Goal: Task Accomplishment & Management: Use online tool/utility

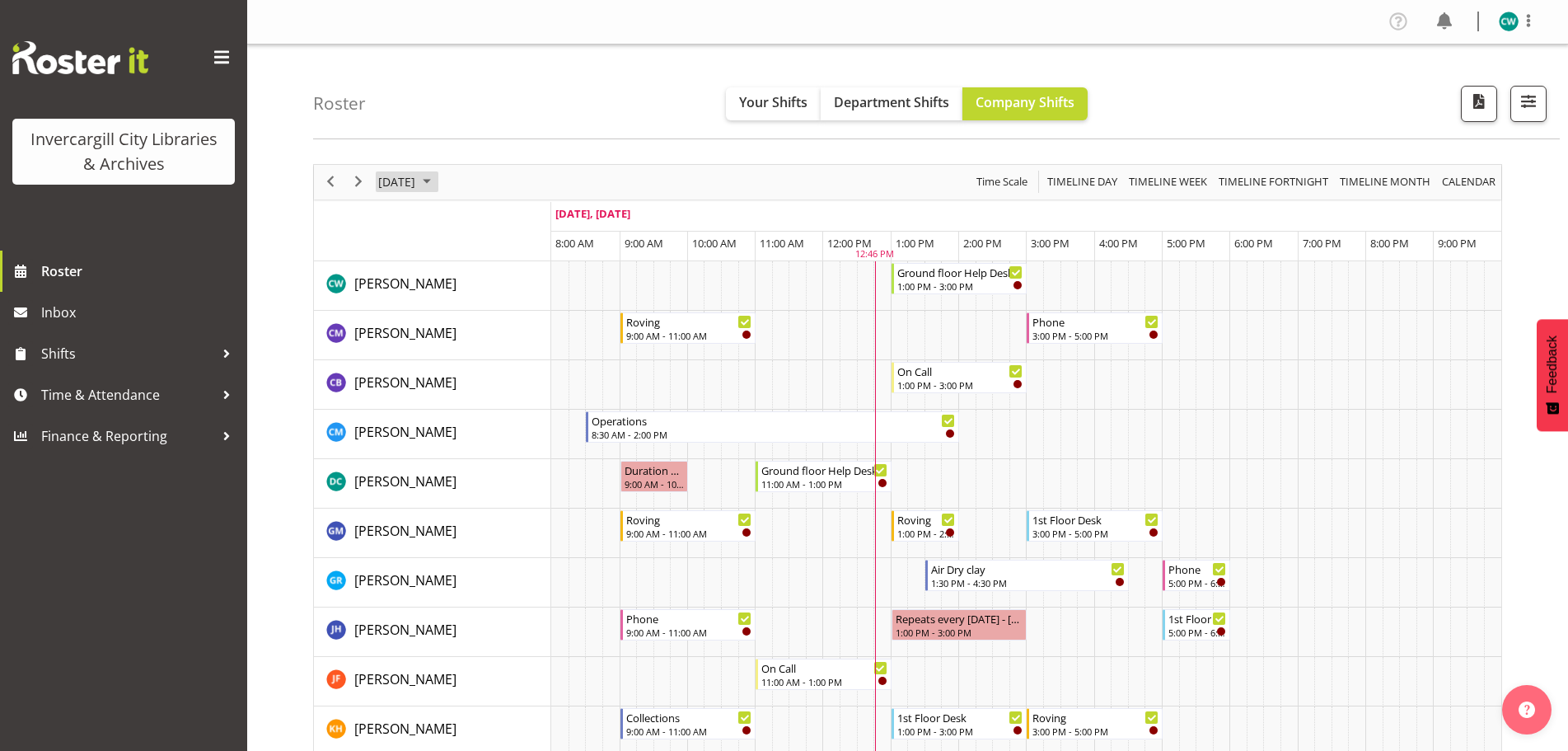
click at [436, 179] on span "October 2025" at bounding box center [427, 181] width 20 height 20
click at [502, 282] on span "2" at bounding box center [501, 281] width 25 height 25
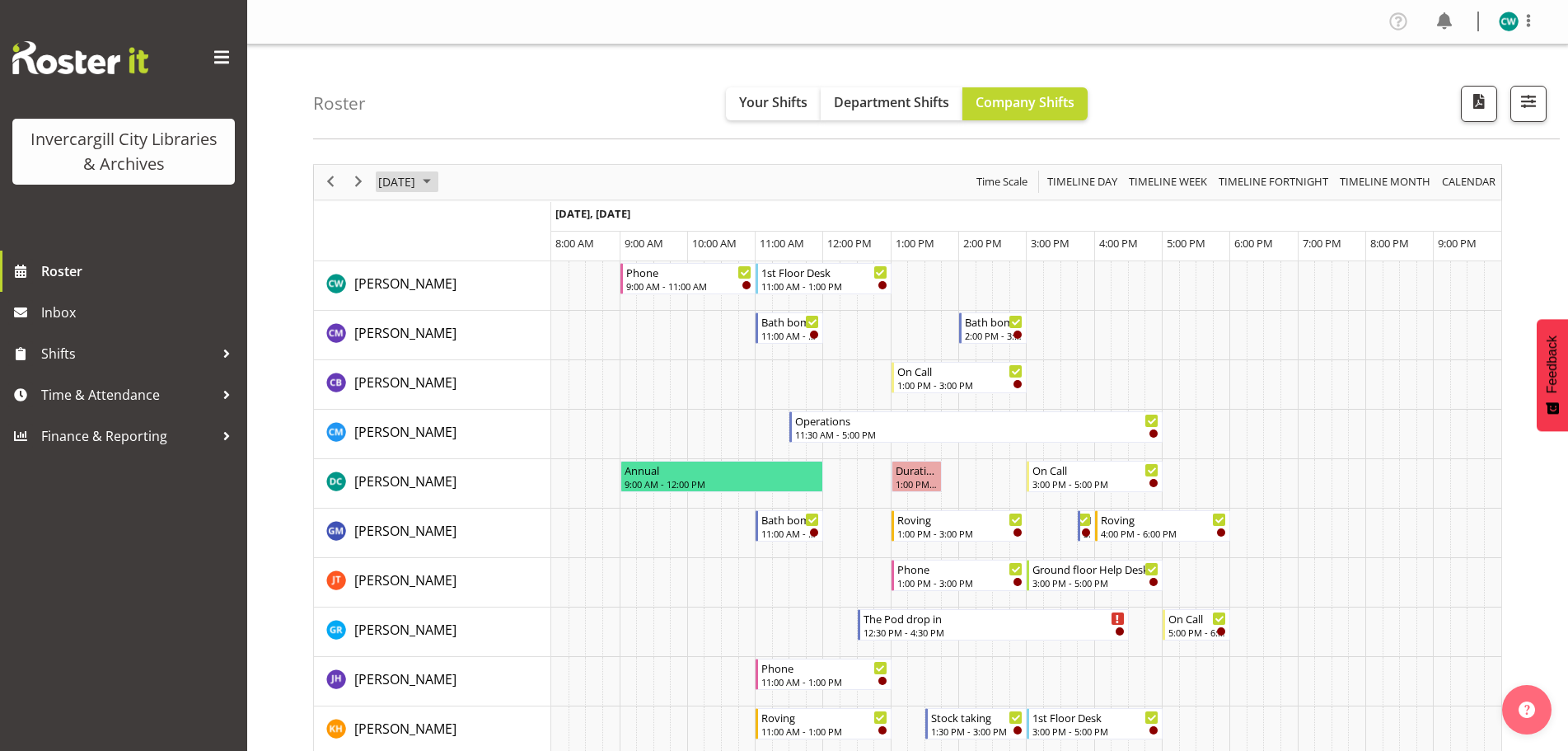
click at [436, 182] on span "October 2025" at bounding box center [427, 181] width 20 height 20
click at [530, 282] on span "3" at bounding box center [527, 281] width 25 height 25
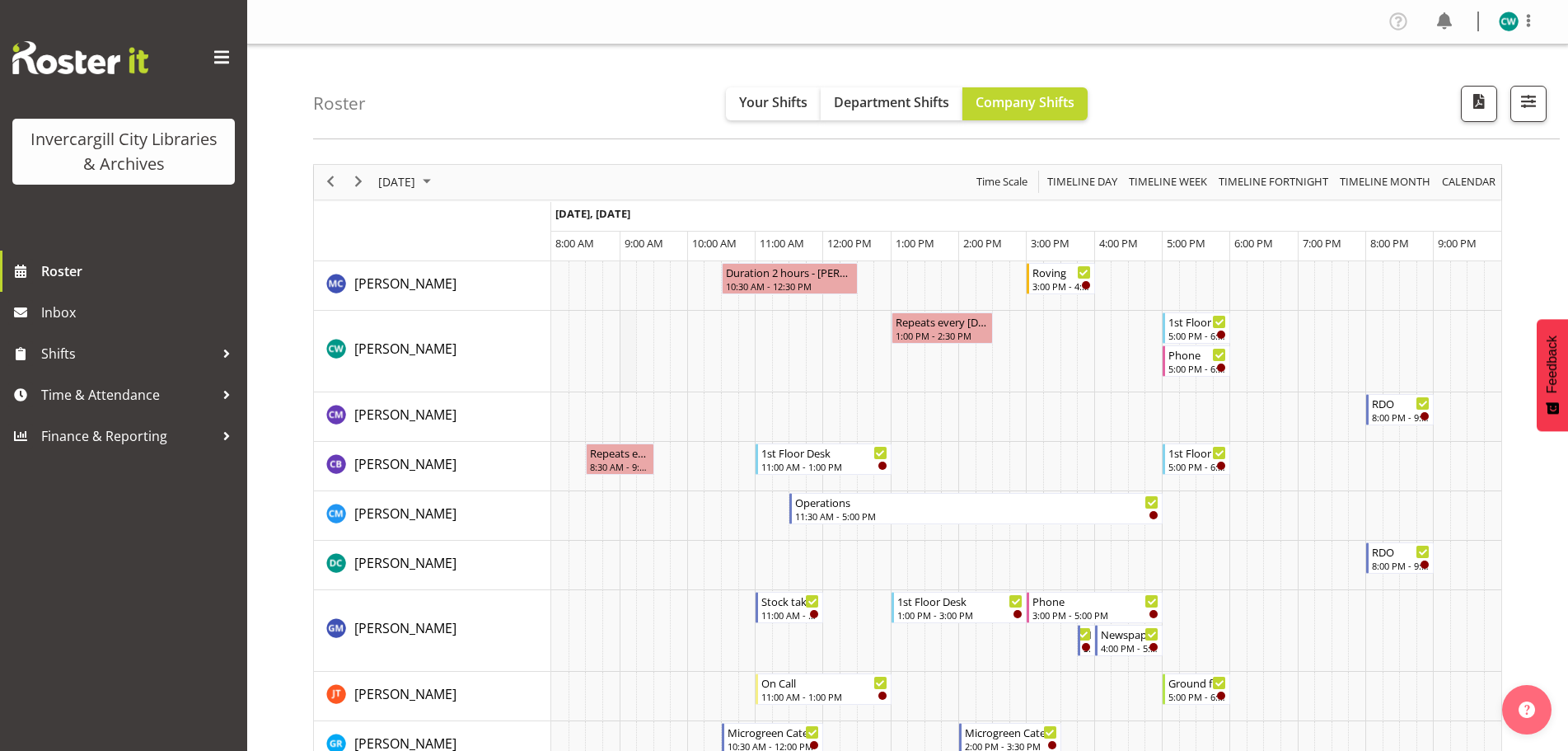
click at [625, 347] on td "Timeline Day of October 3, 2025" at bounding box center [628, 352] width 17 height 82
click at [436, 183] on span "October 2025" at bounding box center [427, 181] width 20 height 20
click at [501, 284] on span "2" at bounding box center [501, 281] width 25 height 25
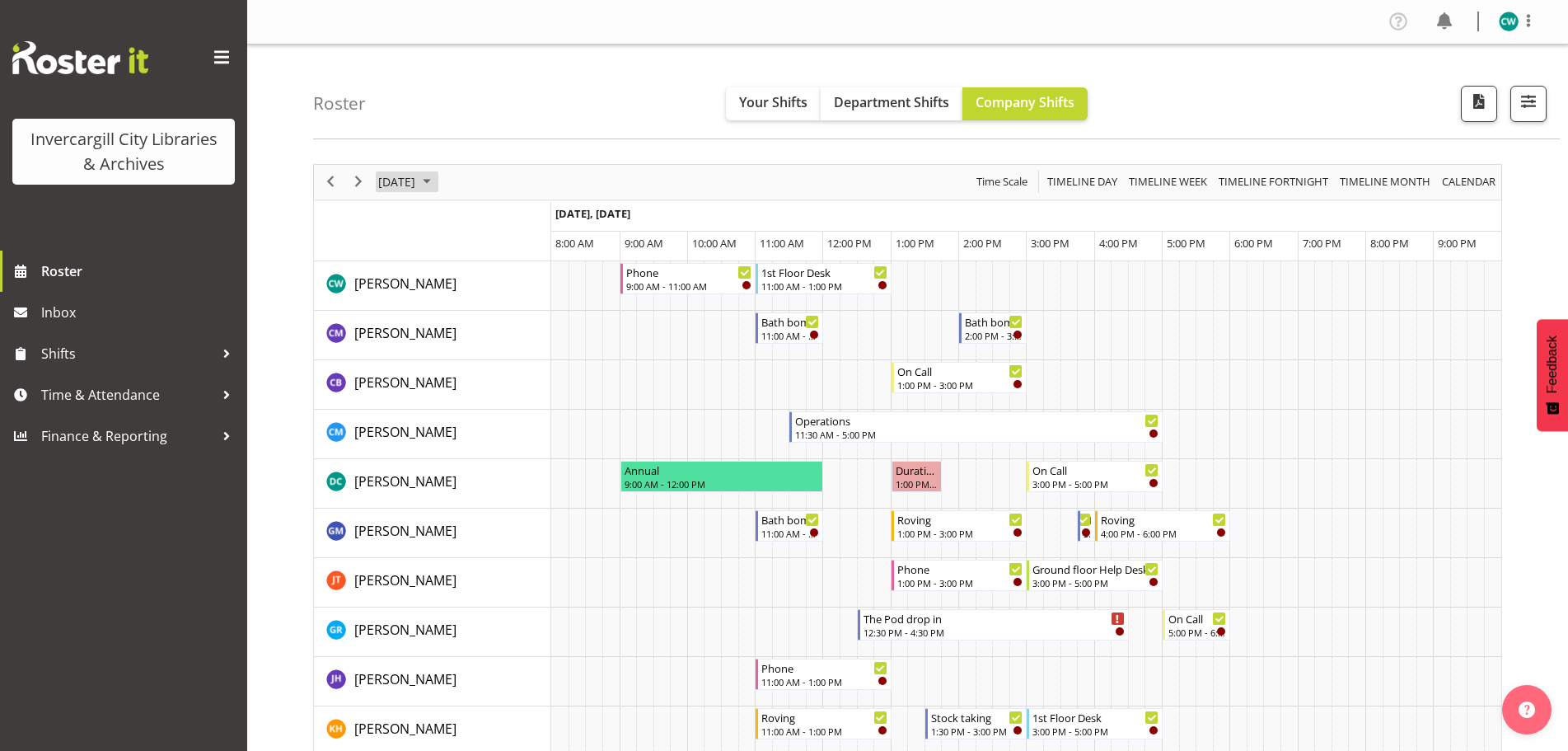
click at [436, 184] on span "October 2025" at bounding box center [427, 181] width 20 height 20
click at [478, 284] on span "1" at bounding box center [475, 281] width 25 height 25
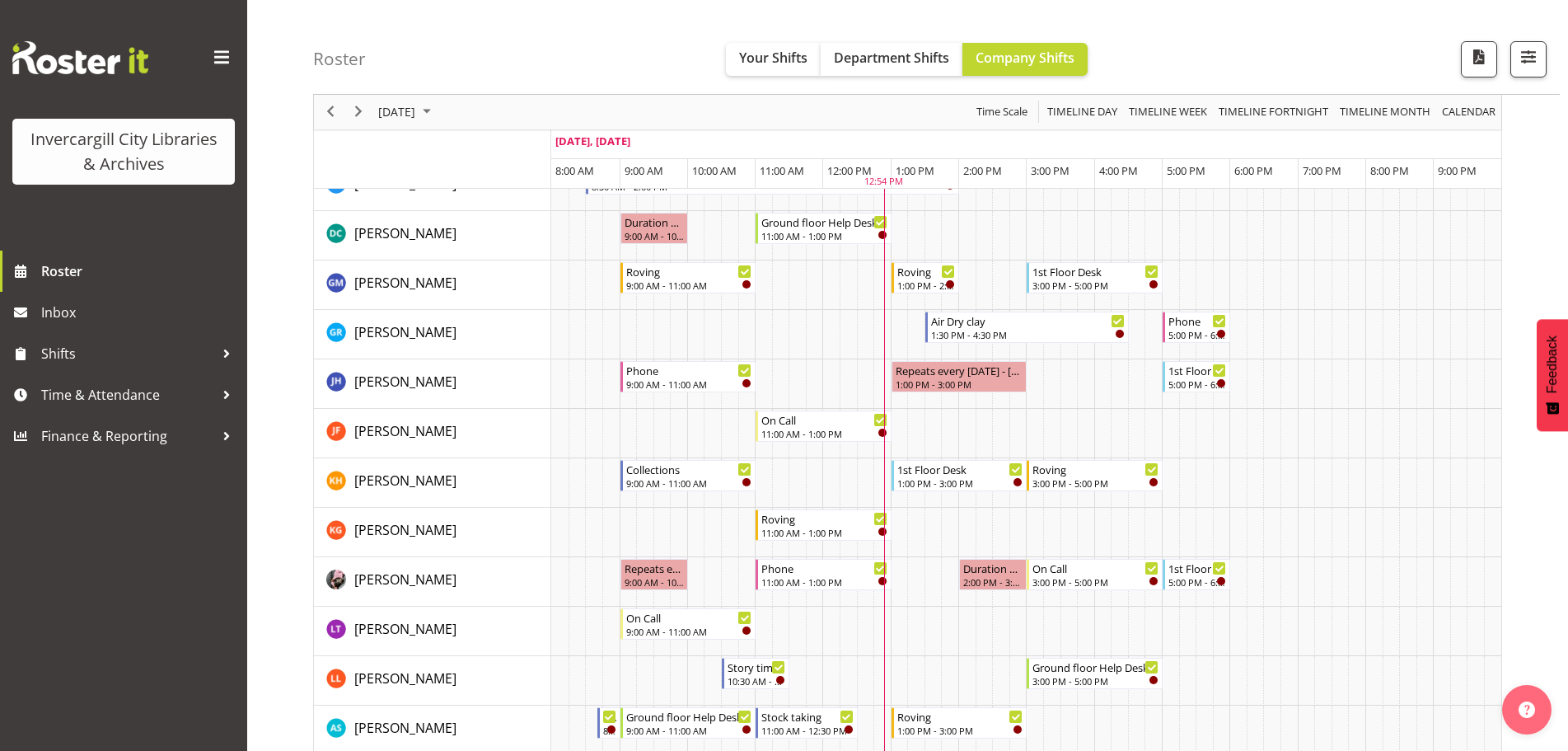
scroll to position [165, 0]
